Goal: Task Accomplishment & Management: Complete application form

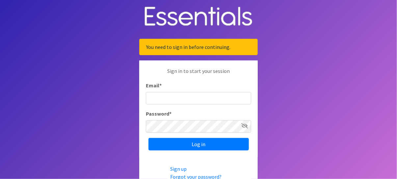
click at [190, 99] on input "Email *" at bounding box center [198, 98] width 105 height 13
type input "[PERSON_NAME][EMAIL_ADDRESS][PERSON_NAME][DOMAIN_NAME]"
click at [167, 98] on input "Email *" at bounding box center [198, 98] width 105 height 13
type input "[PERSON_NAME][EMAIL_ADDRESS][PERSON_NAME][DOMAIN_NAME]"
click at [149, 138] on input "Log in" at bounding box center [199, 144] width 100 height 13
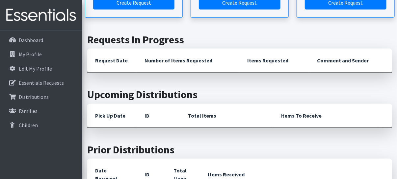
scroll to position [99, 0]
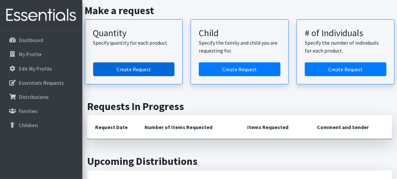
click at [136, 70] on link "Create Request" at bounding box center [134, 70] width 82 height 14
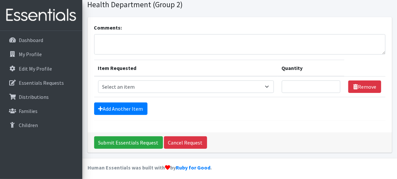
scroll to position [39, 0]
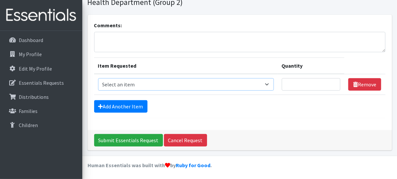
click at [270, 84] on select "Select an item Period Supplies: Mixed Kits (order by bag) Applicator-free tampo…" at bounding box center [186, 84] width 176 height 13
select select "8795"
click at [98, 78] on select "Select an item Period Supplies: Mixed Kits (order by bag) Applicator-free tampo…" at bounding box center [186, 84] width 176 height 13
click at [334, 83] on input "1" at bounding box center [311, 84] width 59 height 13
type input "2"
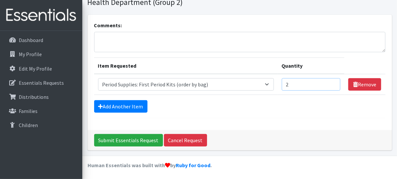
click at [334, 83] on input "2" at bounding box center [311, 84] width 59 height 13
click at [112, 106] on link "Add Another Item" at bounding box center [120, 106] width 53 height 13
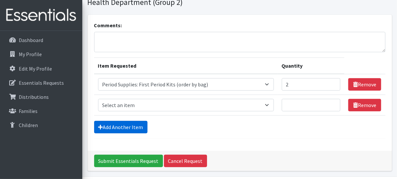
scroll to position [60, 0]
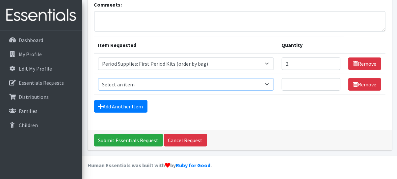
click at [270, 83] on select "Select an item Period Supplies: Mixed Kits (order by bag) Applicator-free tampo…" at bounding box center [186, 84] width 176 height 13
select select "8796"
click at [98, 78] on select "Select an item Period Supplies: Mixed Kits (order by bag) Applicator-free tampo…" at bounding box center [186, 84] width 176 height 13
click at [271, 84] on select "Select an item Period Supplies: Mixed Kits (order by bag) Applicator-free tampo…" at bounding box center [186, 84] width 176 height 13
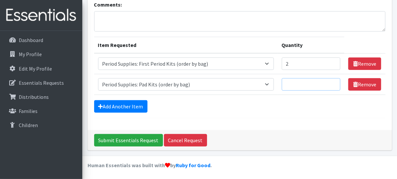
click at [296, 83] on input "Quantity" at bounding box center [311, 84] width 59 height 13
type input "1"
click at [335, 82] on input "1" at bounding box center [311, 84] width 59 height 13
click at [121, 107] on link "Add Another Item" at bounding box center [120, 106] width 53 height 13
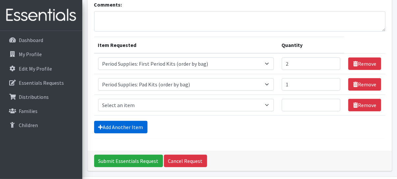
scroll to position [81, 0]
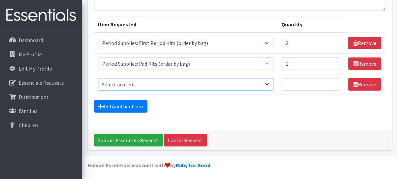
click at [133, 85] on select "Select an item Period Supplies: Mixed Kits (order by bag) Applicator-free tampo…" at bounding box center [186, 84] width 176 height 13
select select "8797"
click at [98, 78] on select "Select an item Period Supplies: Mixed Kits (order by bag) Applicator-free tampo…" at bounding box center [186, 84] width 176 height 13
type input "1"
click at [333, 81] on input "1" at bounding box center [311, 84] width 59 height 13
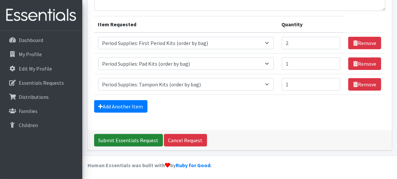
click at [126, 140] on input "Submit Essentials Request" at bounding box center [128, 140] width 69 height 13
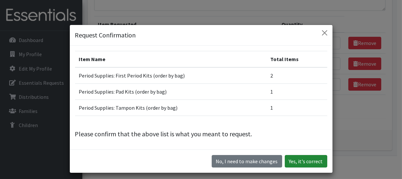
click at [310, 160] on button "Yes, it's correct" at bounding box center [306, 161] width 42 height 13
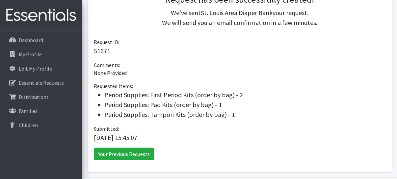
scroll to position [196, 0]
